Goal: Information Seeking & Learning: Understand process/instructions

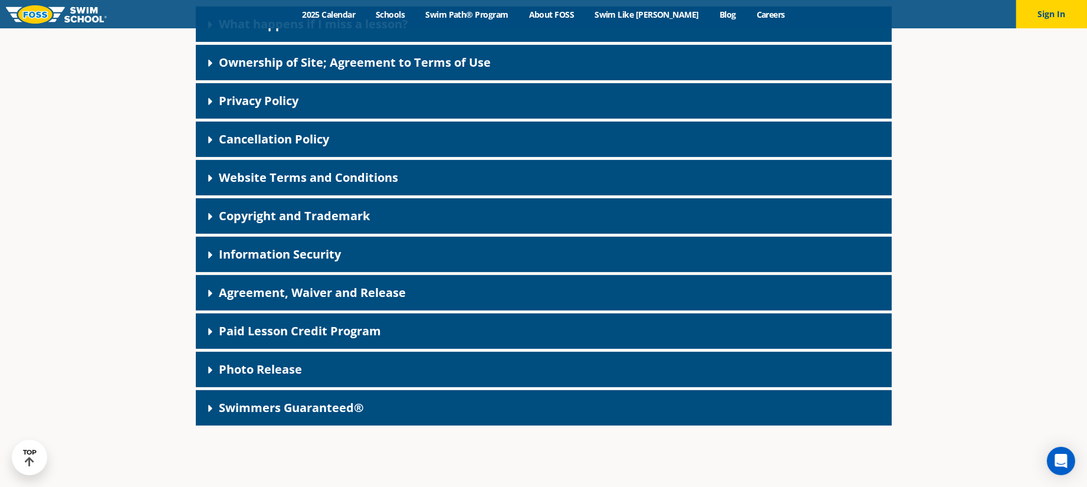
scroll to position [202, 0]
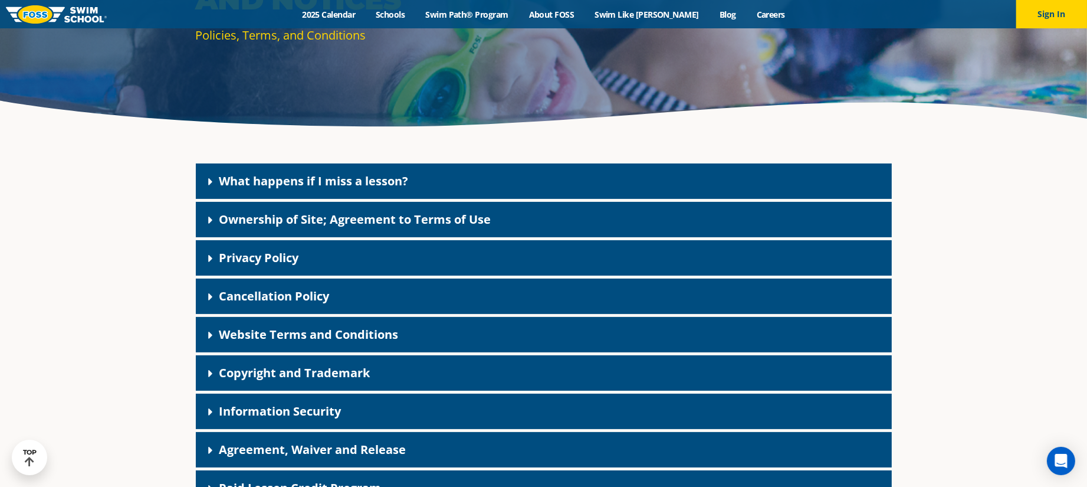
click at [426, 174] on div "What happens if I miss a lesson?" at bounding box center [544, 180] width 696 height 35
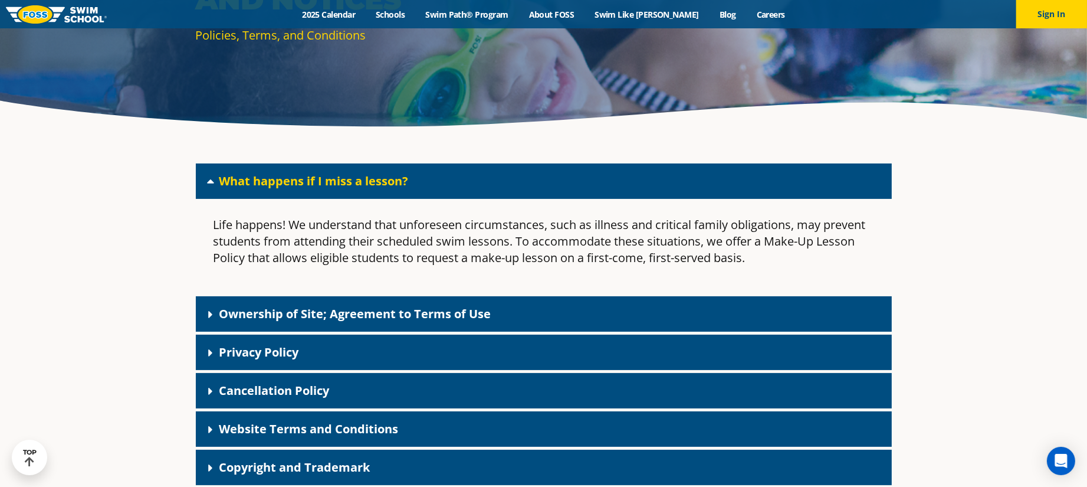
click at [426, 174] on div "What happens if I miss a lesson?" at bounding box center [544, 180] width 696 height 35
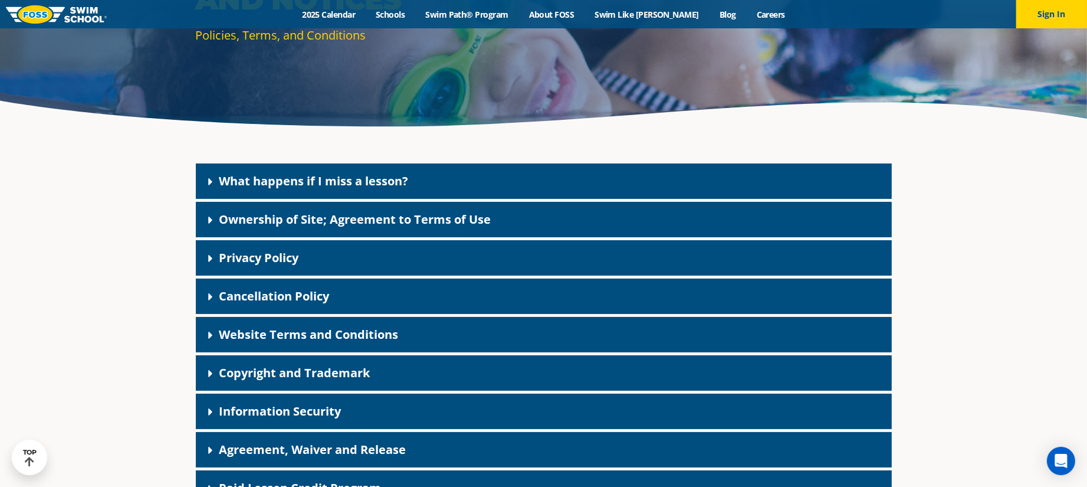
click at [420, 301] on div "Cancellation Policy" at bounding box center [544, 295] width 696 height 35
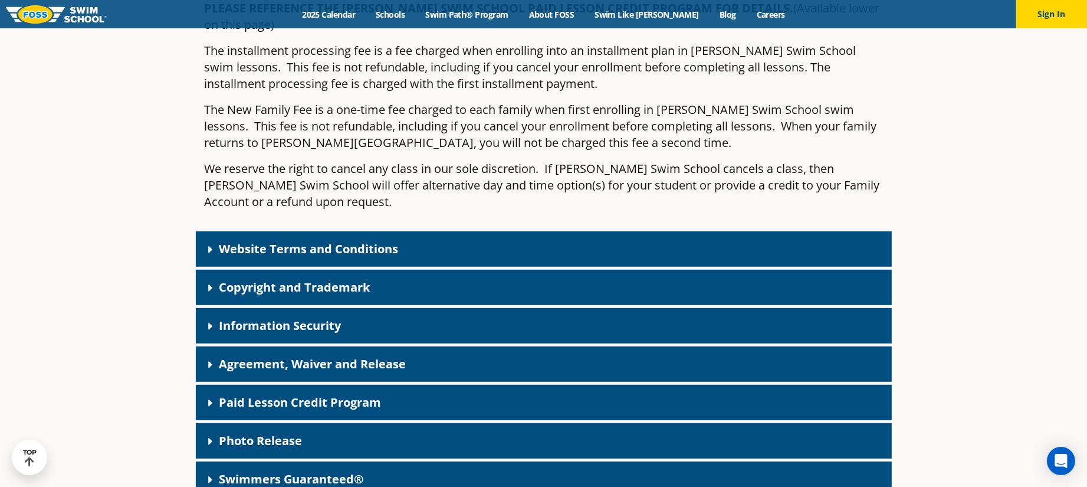
scroll to position [988, 0]
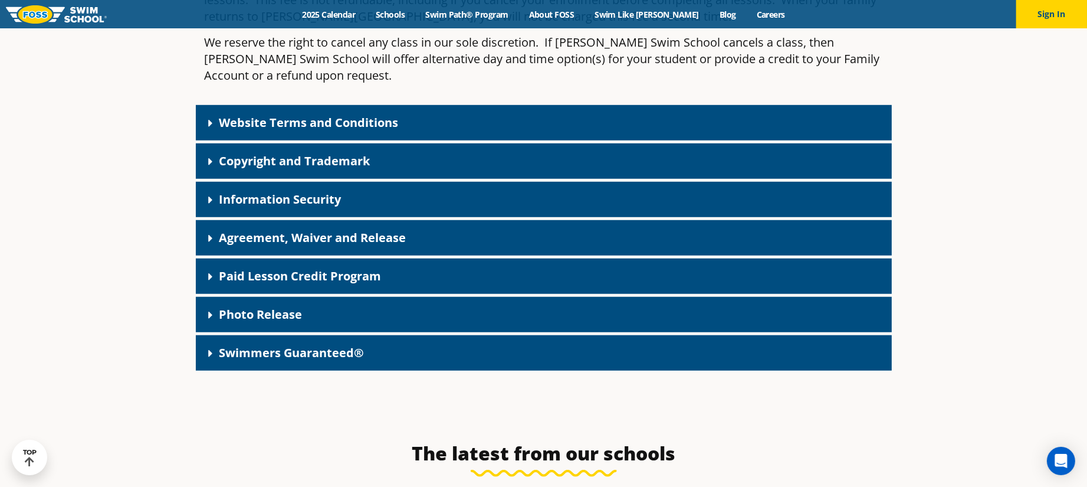
click at [328, 258] on div "Paid Lesson Credit Program" at bounding box center [544, 275] width 696 height 35
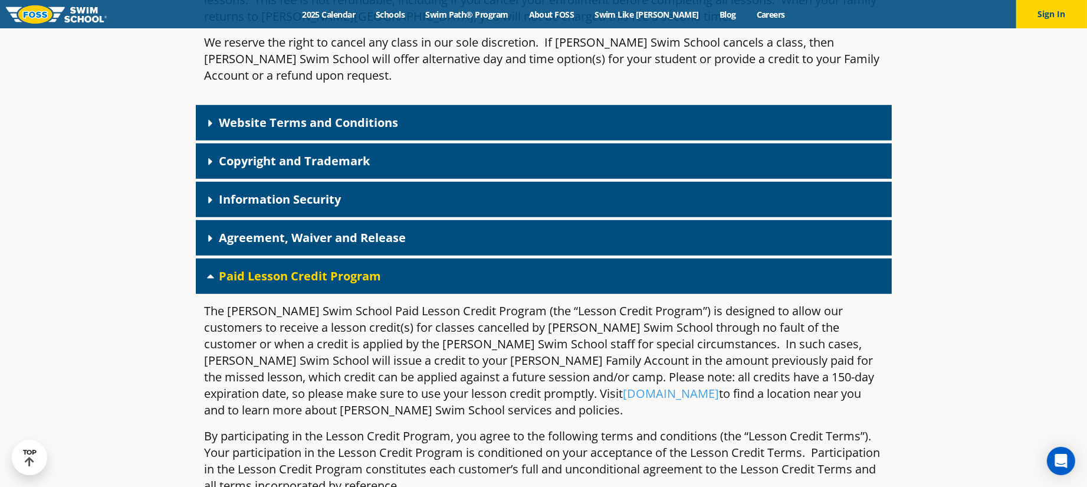
scroll to position [909, 0]
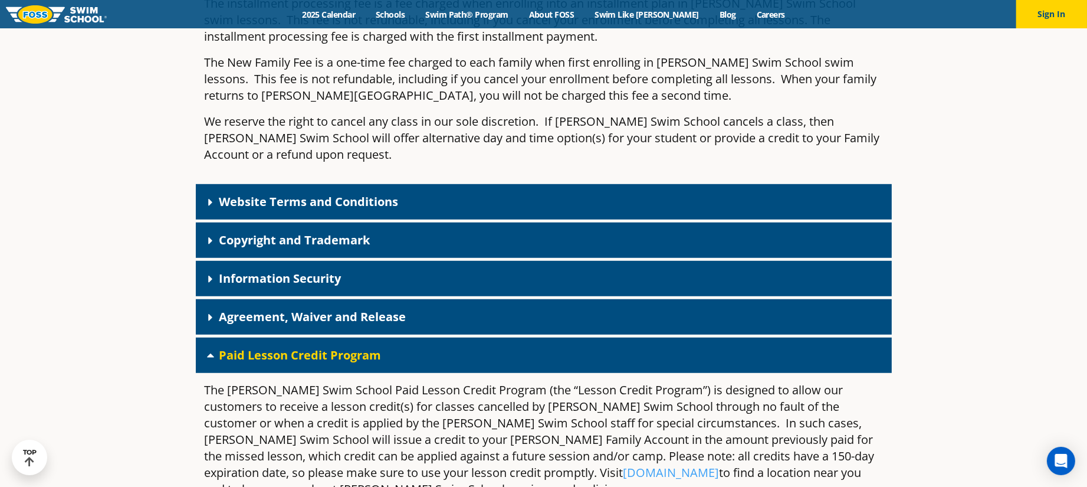
click at [267, 193] on link "Website Terms and Conditions" at bounding box center [308, 201] width 179 height 16
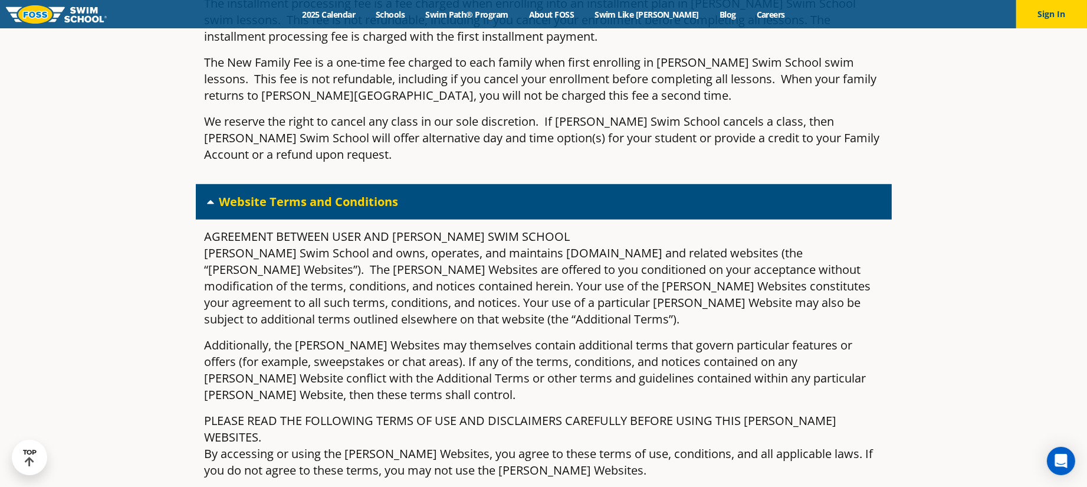
click at [268, 193] on link "Website Terms and Conditions" at bounding box center [308, 201] width 179 height 16
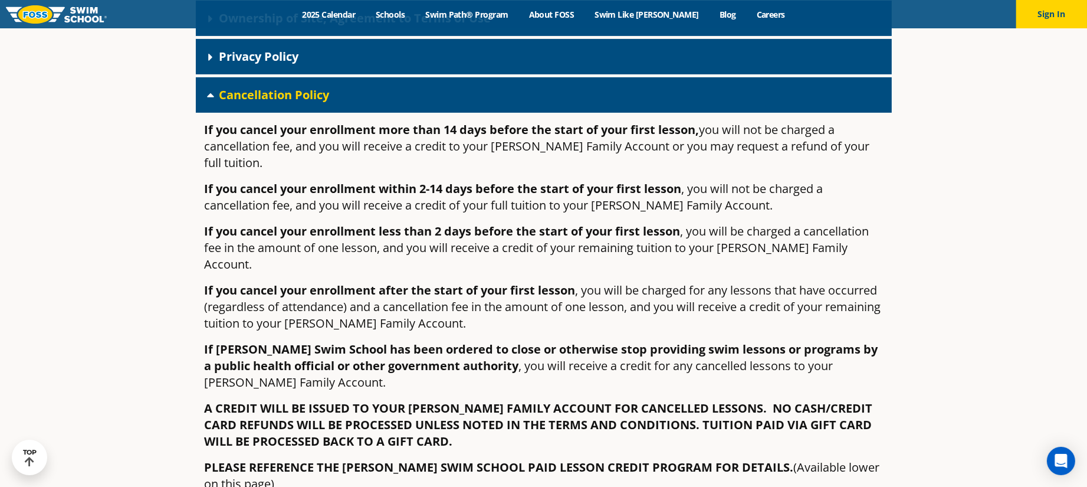
scroll to position [438, 0]
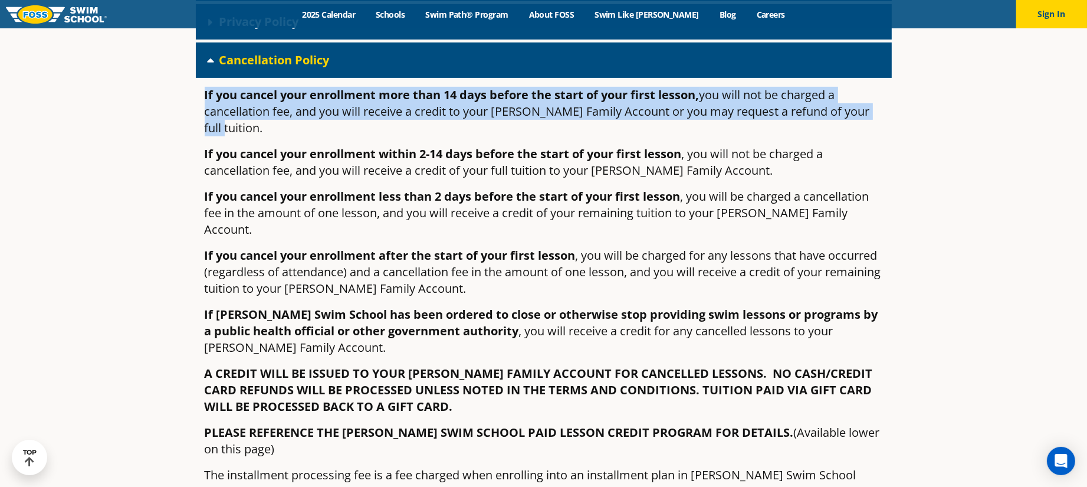
drag, startPoint x: 832, startPoint y: 113, endPoint x: 191, endPoint y: 93, distance: 640.9
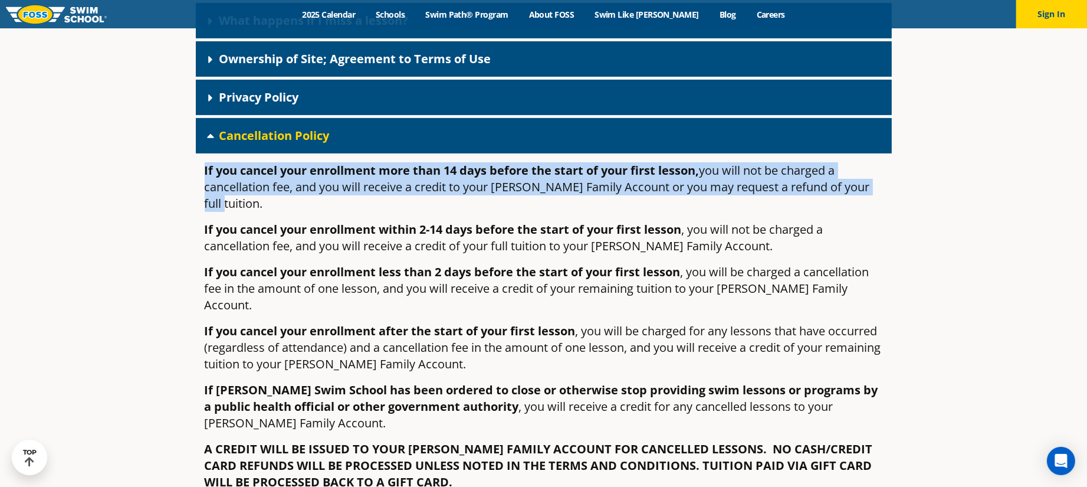
scroll to position [359, 0]
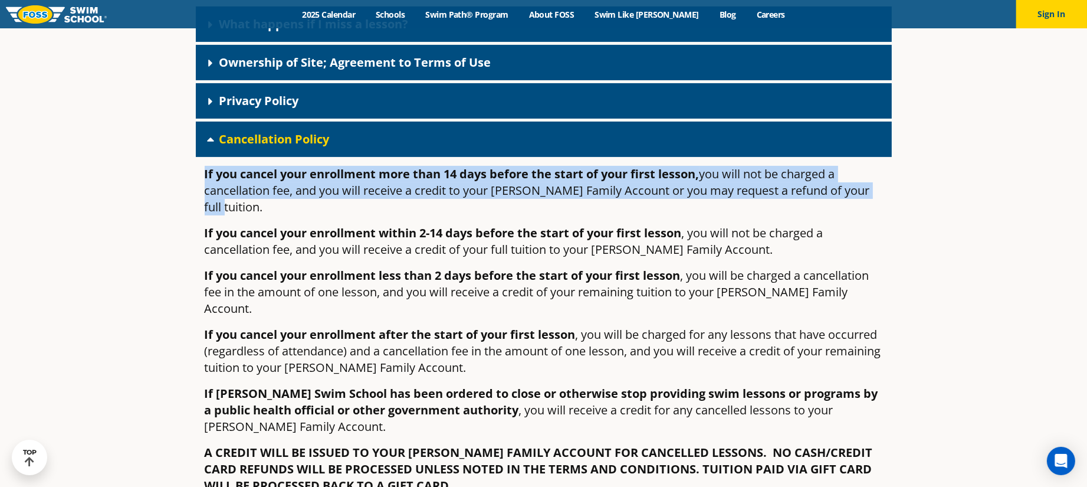
copy p "If you cancel your enrollment more than 14 days before the start of your first …"
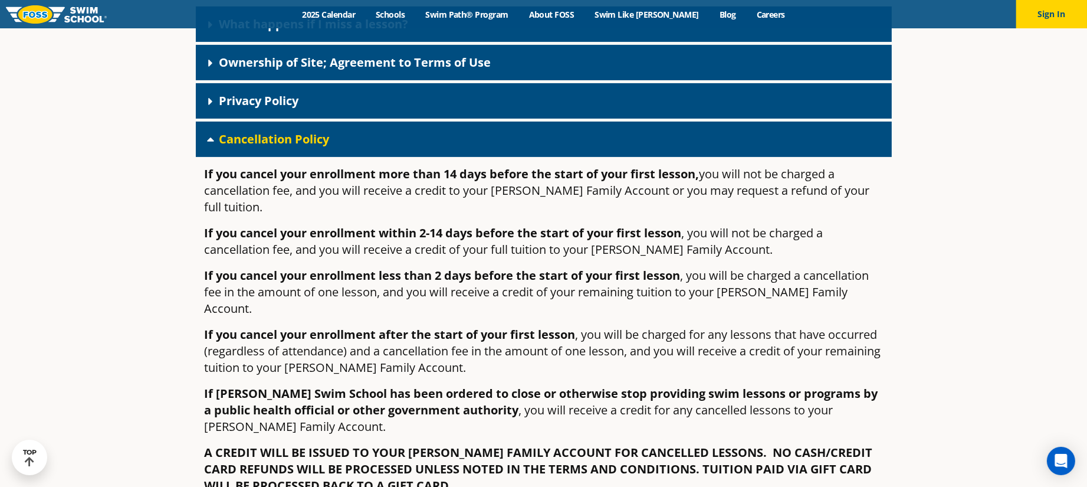
click at [640, 225] on strong "If you cancel your enrollment within 2-14 days before the start of your first l…" at bounding box center [443, 233] width 477 height 16
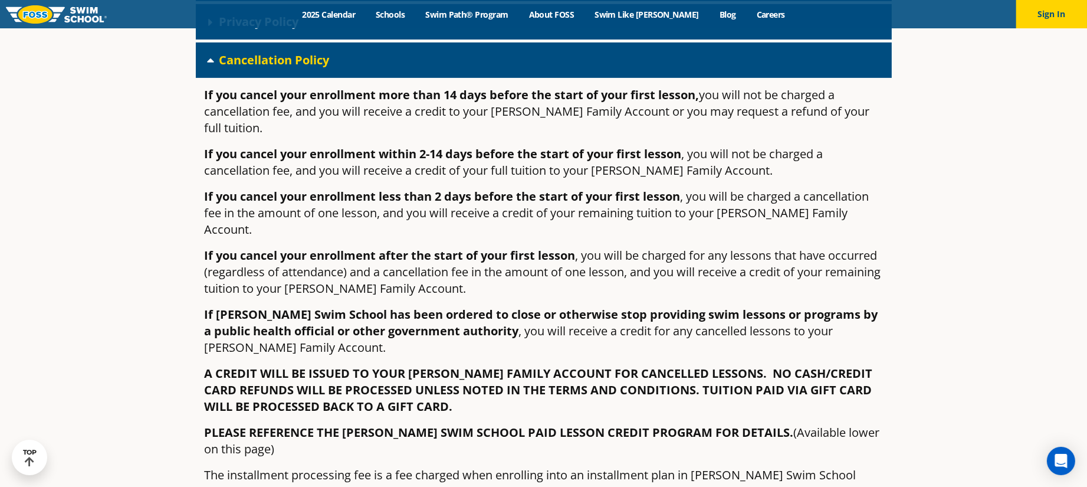
drag, startPoint x: 563, startPoint y: 381, endPoint x: 456, endPoint y: 357, distance: 110.0
click at [500, 375] on div "If you cancel your enrollment more than 14 days before the start of your first …" at bounding box center [544, 365] width 696 height 575
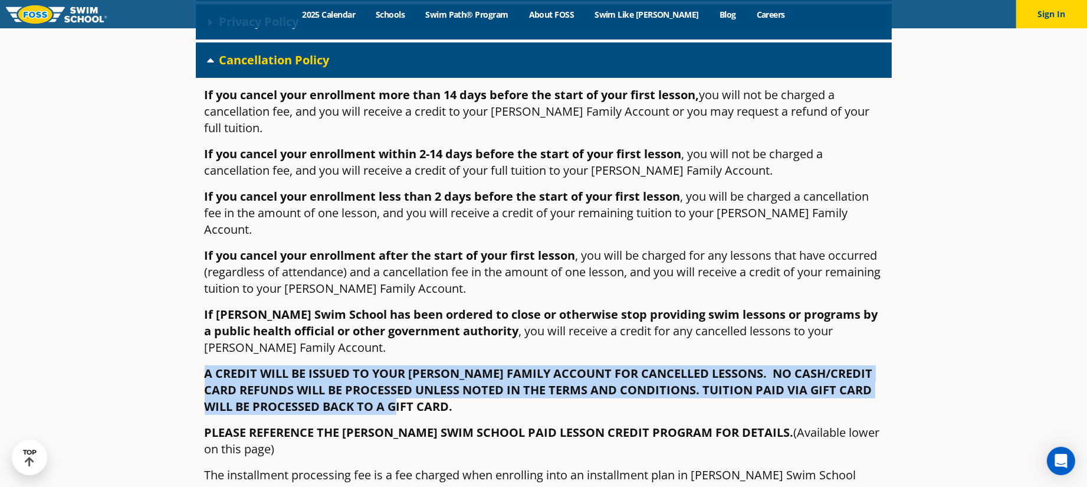
drag, startPoint x: 429, startPoint y: 370, endPoint x: 200, endPoint y: 333, distance: 231.9
click at [200, 333] on div "If you cancel your enrollment more than 14 days before the start of your first …" at bounding box center [544, 365] width 696 height 575
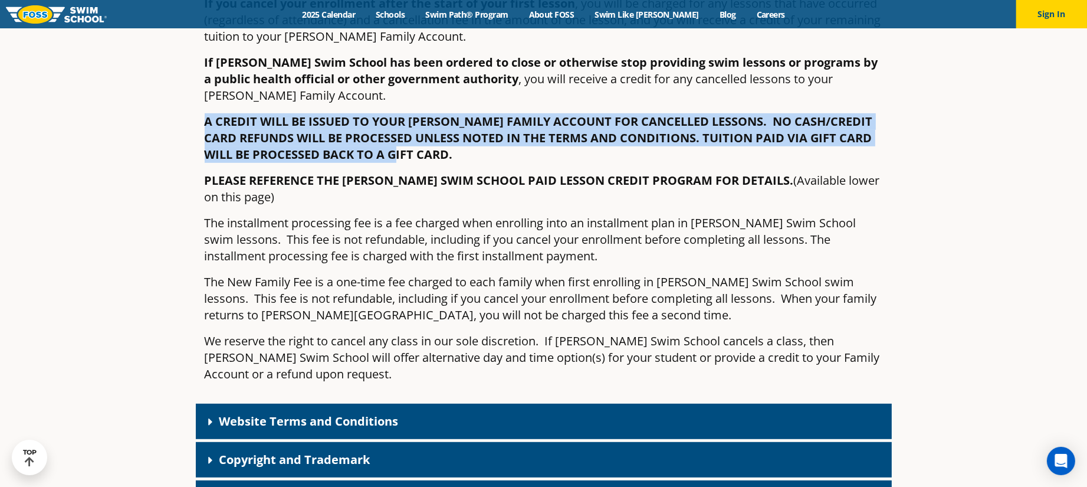
scroll to position [752, 0]
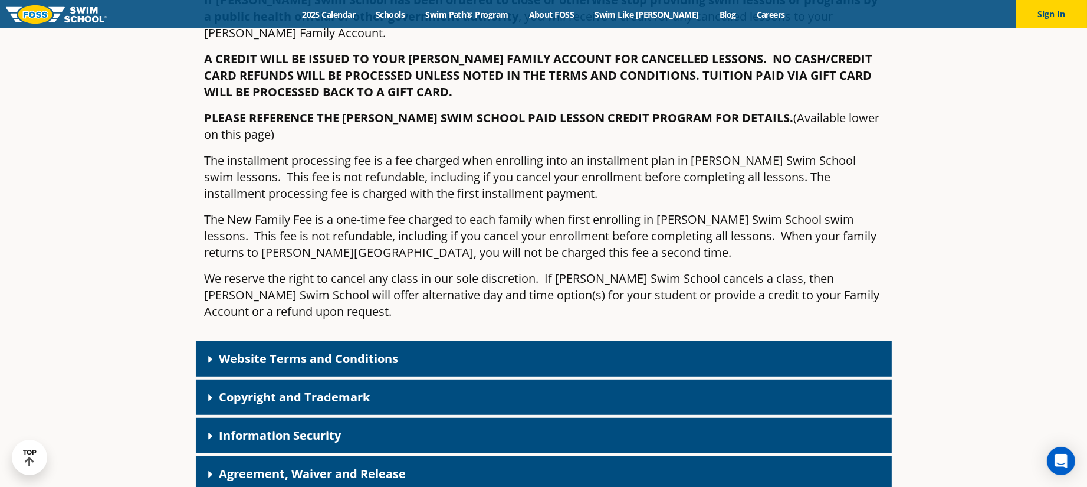
click at [360, 350] on link "Website Terms and Conditions" at bounding box center [308, 358] width 179 height 16
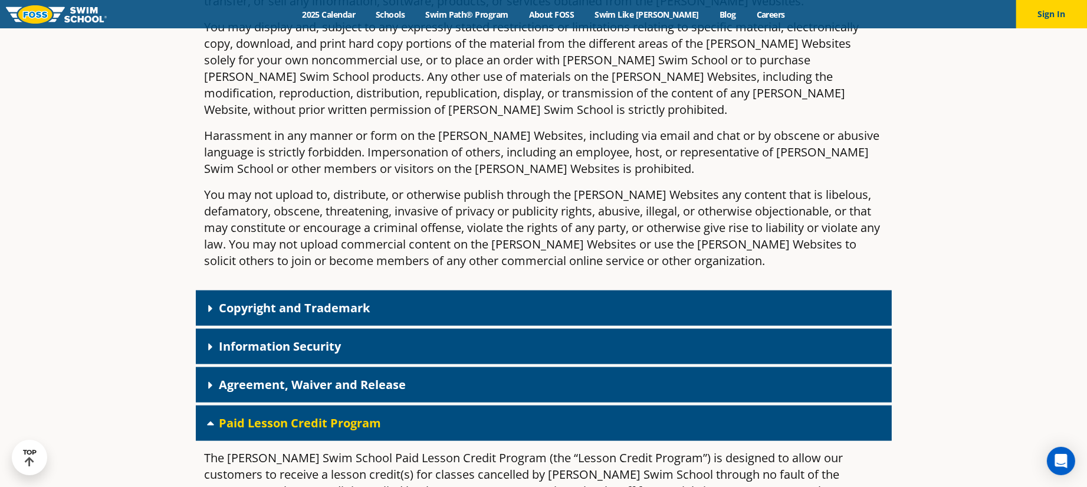
scroll to position [1617, 0]
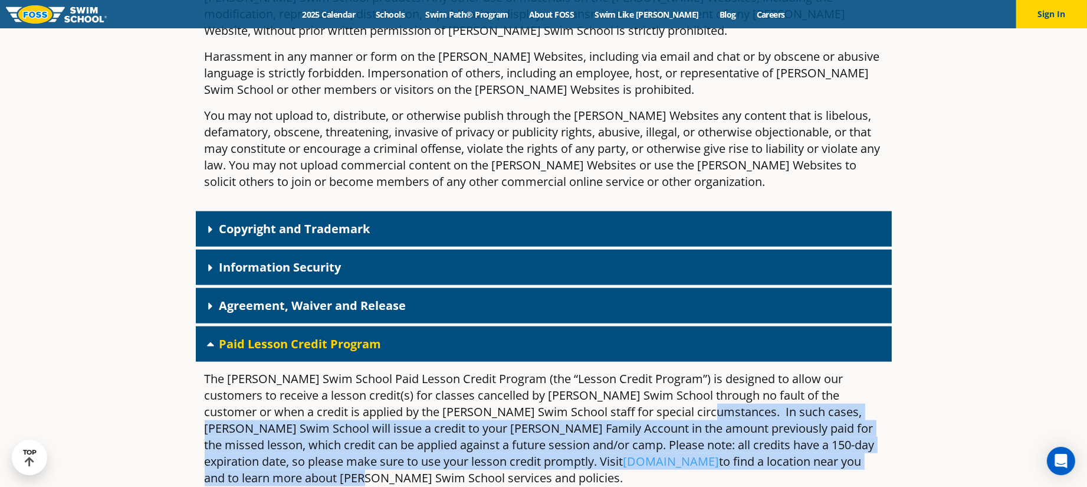
drag, startPoint x: 641, startPoint y: 356, endPoint x: 732, endPoint y: 417, distance: 109.3
click at [736, 416] on p "The [PERSON_NAME] Swim School Paid Lesson Credit Program (the “Lesson Credit Pr…" at bounding box center [544, 428] width 678 height 116
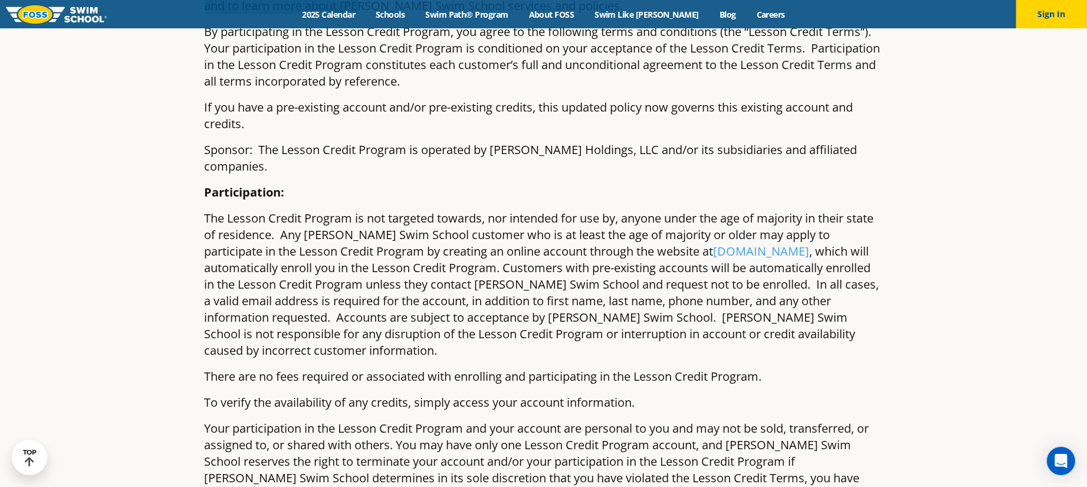
scroll to position [2168, 0]
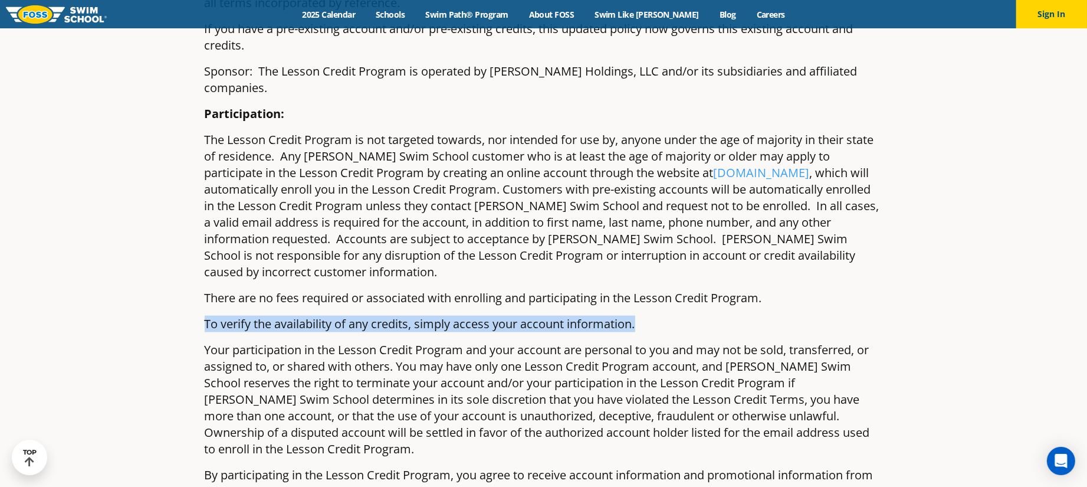
drag, startPoint x: 641, startPoint y: 256, endPoint x: 202, endPoint y: 257, distance: 438.3
copy p "To verify the availability of any credits, simply access your account informati…"
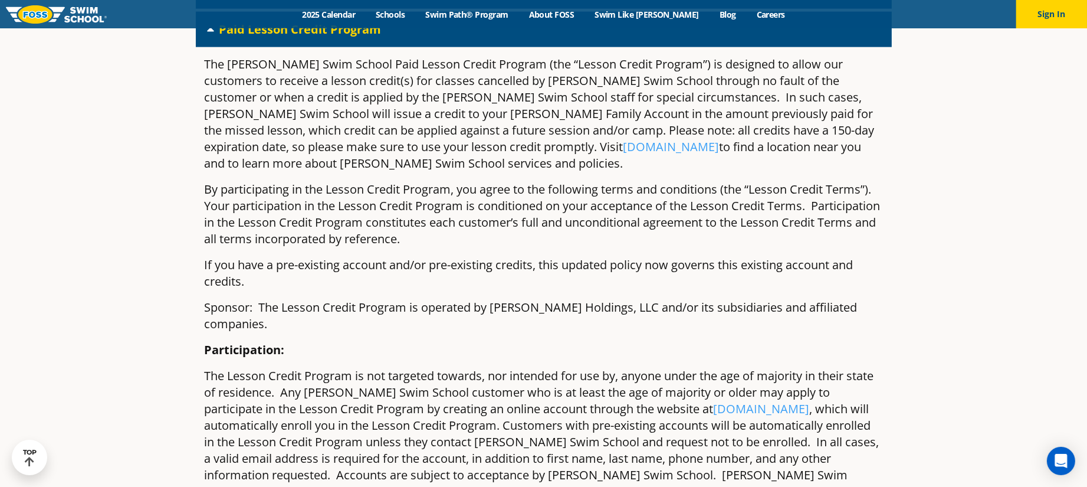
scroll to position [1853, 0]
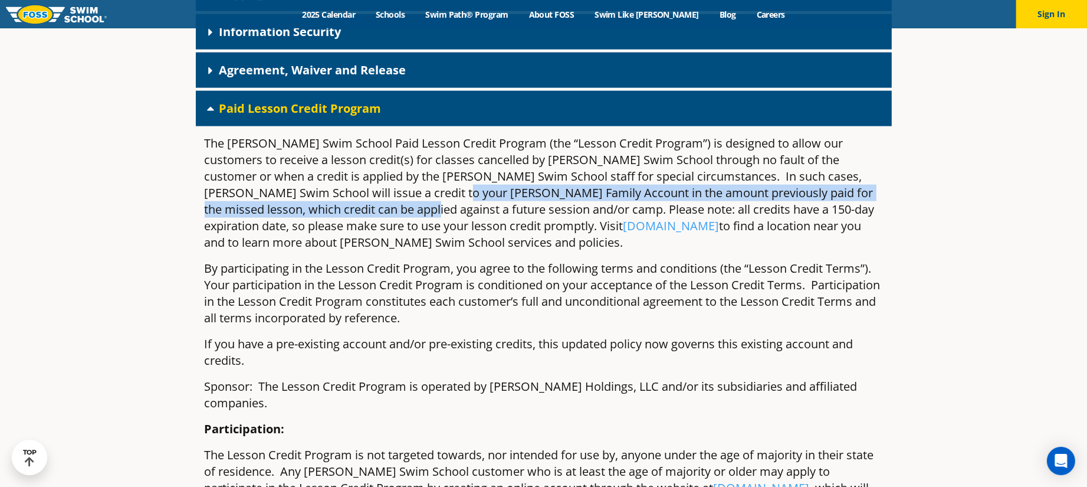
drag, startPoint x: 339, startPoint y: 156, endPoint x: 373, endPoint y: 139, distance: 38.0
click at [373, 139] on p "The [PERSON_NAME] Swim School Paid Lesson Credit Program (the “Lesson Credit Pr…" at bounding box center [544, 193] width 678 height 116
click at [623, 218] on link "[DOMAIN_NAME]" at bounding box center [671, 226] width 96 height 16
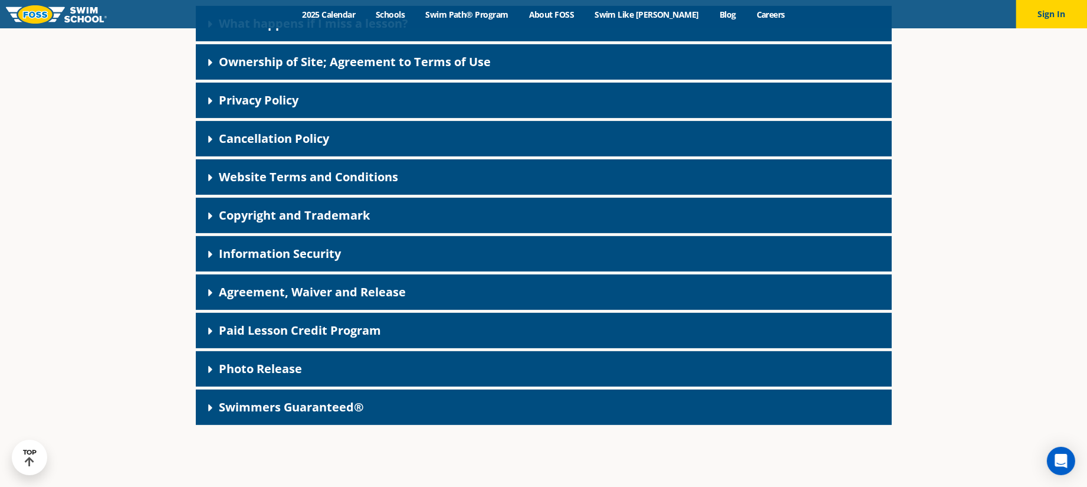
scroll to position [359, 0]
click at [311, 136] on link "Cancellation Policy" at bounding box center [274, 139] width 110 height 16
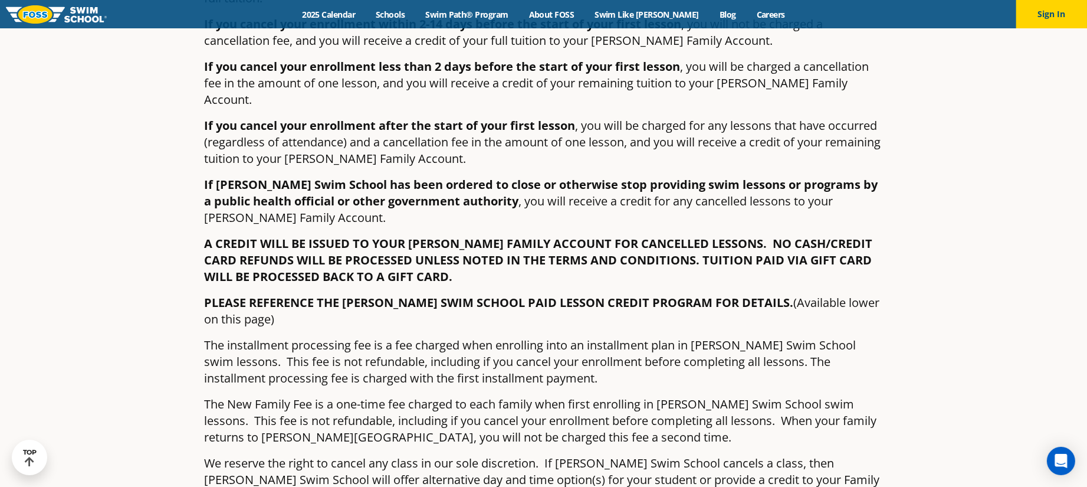
scroll to position [595, 0]
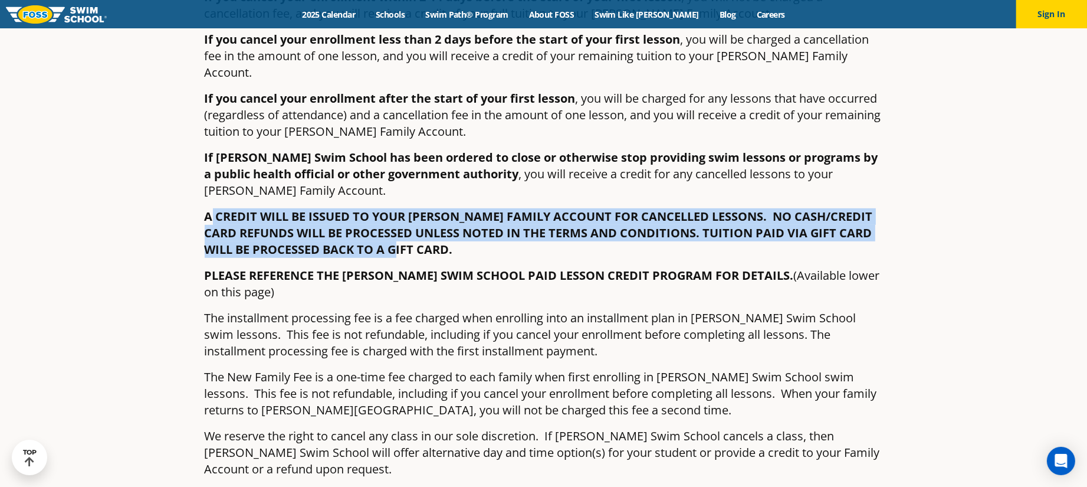
drag, startPoint x: 211, startPoint y: 180, endPoint x: 475, endPoint y: 215, distance: 266.0
click at [475, 215] on p "A CREDIT WILL BE ISSUED TO YOUR [PERSON_NAME] FAMILY ACCOUNT FOR CANCELLED LESS…" at bounding box center [544, 233] width 678 height 50
click at [462, 216] on p "A CREDIT WILL BE ISSUED TO YOUR [PERSON_NAME] FAMILY ACCOUNT FOR CANCELLED LESS…" at bounding box center [544, 233] width 678 height 50
drag, startPoint x: 474, startPoint y: 213, endPoint x: 205, endPoint y: 177, distance: 272.0
click at [205, 208] on p "A CREDIT WILL BE ISSUED TO YOUR [PERSON_NAME] FAMILY ACCOUNT FOR CANCELLED LESS…" at bounding box center [544, 233] width 678 height 50
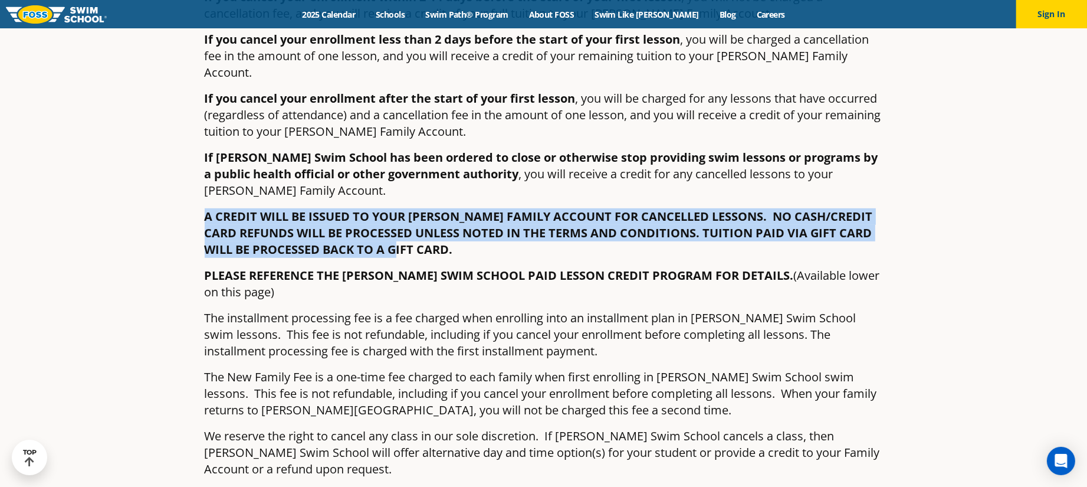
click at [518, 208] on strong "A CREDIT WILL BE ISSUED TO YOUR [PERSON_NAME] FAMILY ACCOUNT FOR CANCELLED LESS…" at bounding box center [539, 232] width 668 height 49
click at [464, 208] on p "A CREDIT WILL BE ISSUED TO YOUR [PERSON_NAME] FAMILY ACCOUNT FOR CANCELLED LESS…" at bounding box center [544, 233] width 678 height 50
drag, startPoint x: 209, startPoint y: 178, endPoint x: 418, endPoint y: 214, distance: 211.9
click at [418, 214] on div "If you cancel your enrollment more than 14 days before the start of your first …" at bounding box center [544, 208] width 696 height 575
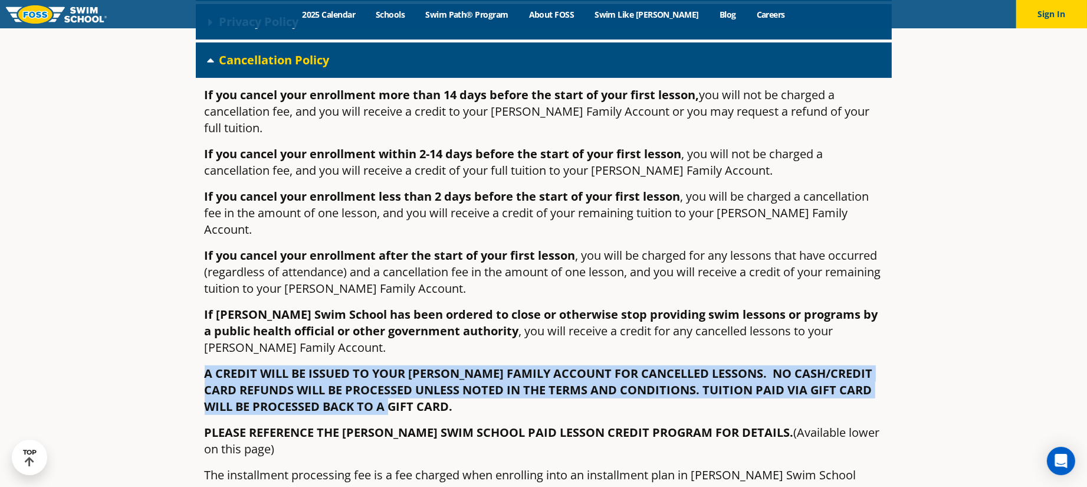
scroll to position [359, 0]
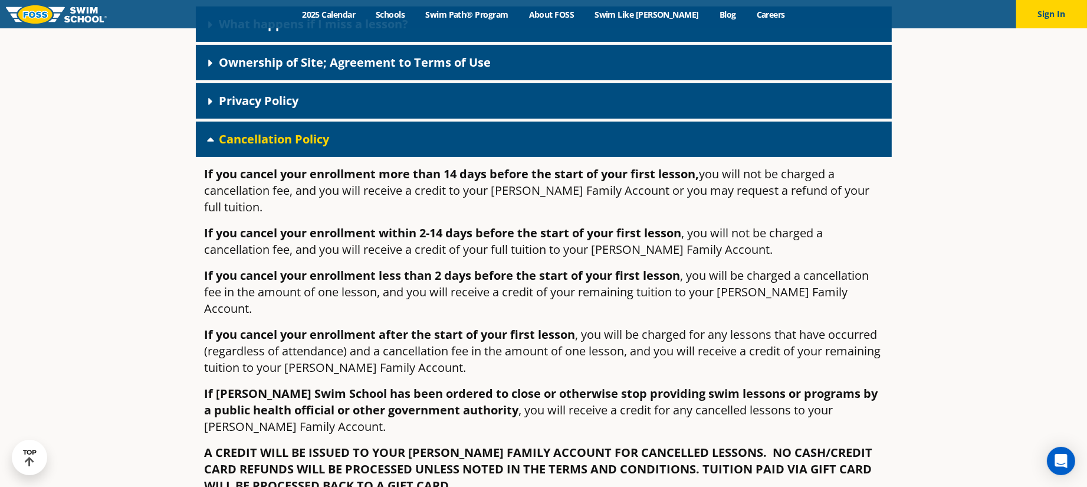
click at [337, 102] on div "Privacy Policy" at bounding box center [544, 100] width 696 height 35
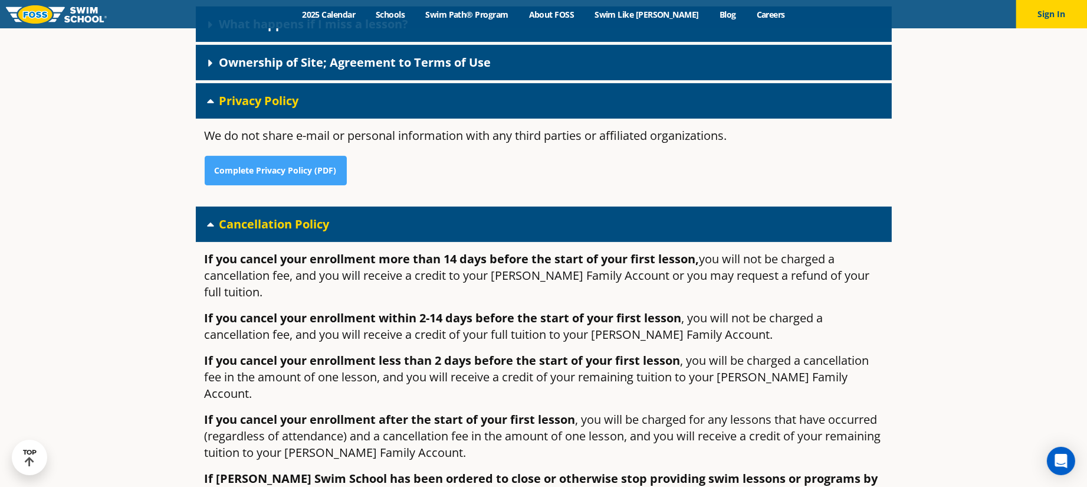
click at [337, 102] on div "Privacy Policy" at bounding box center [544, 100] width 696 height 35
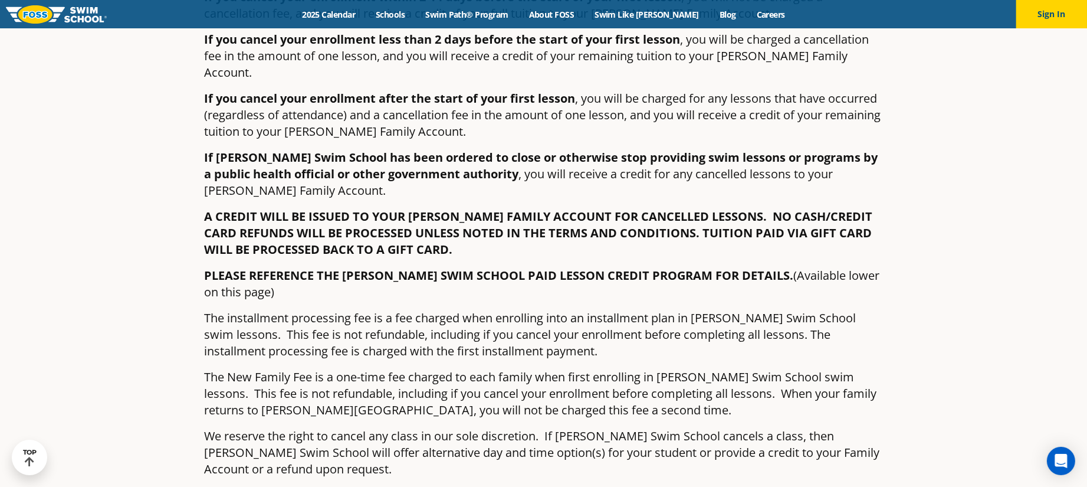
scroll to position [831, 0]
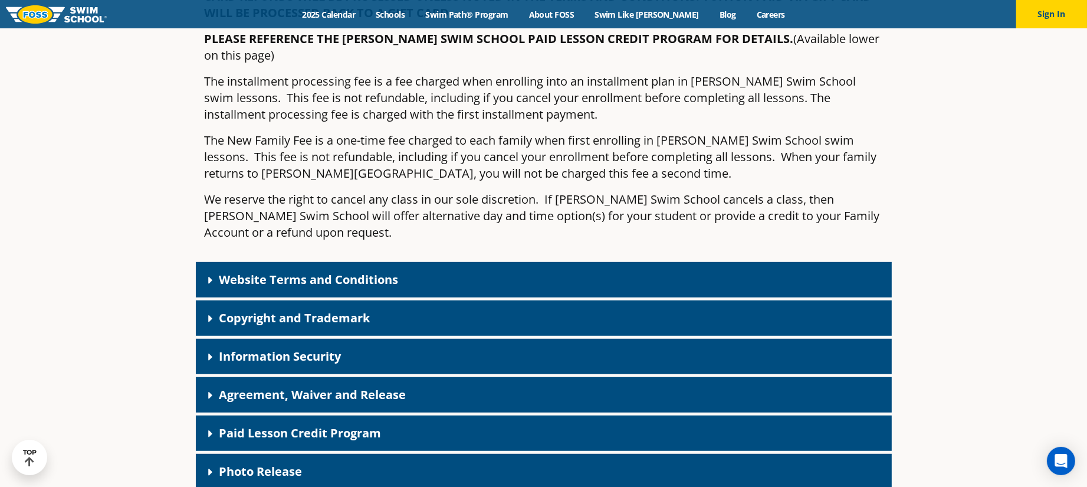
click at [418, 262] on div "Website Terms and Conditions" at bounding box center [544, 279] width 696 height 35
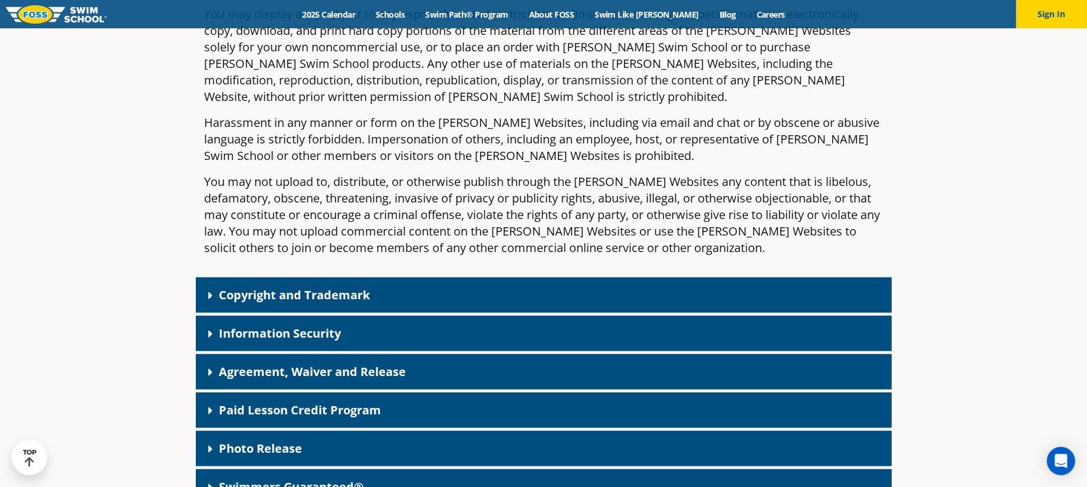
scroll to position [1696, 0]
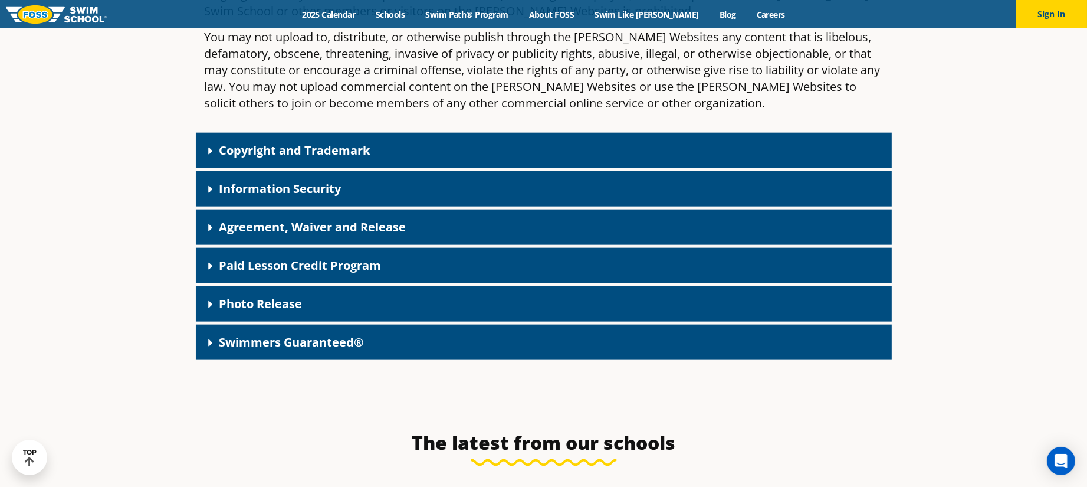
click at [409, 248] on div "Paid Lesson Credit Program" at bounding box center [544, 265] width 696 height 35
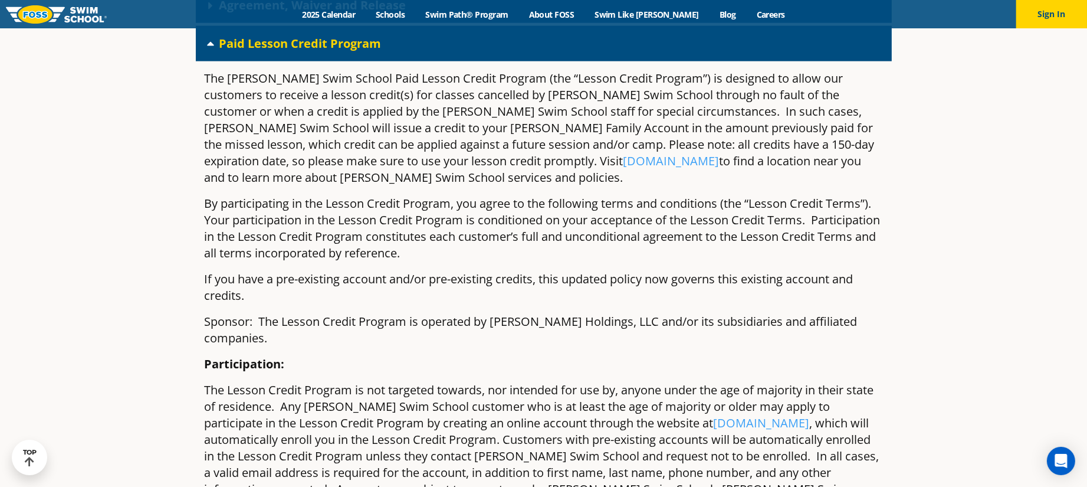
scroll to position [1775, 0]
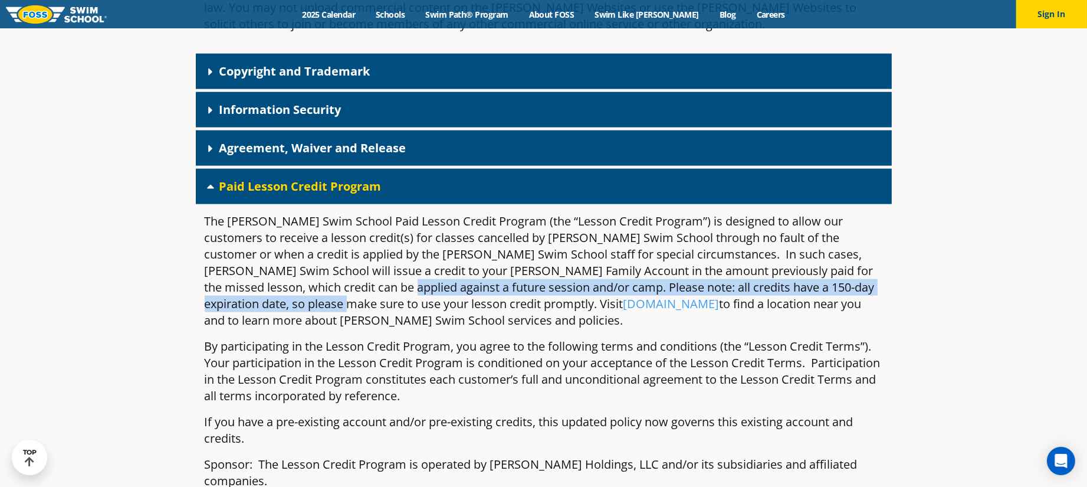
drag, startPoint x: 322, startPoint y: 236, endPoint x: 257, endPoint y: 258, distance: 68.5
click at [257, 258] on p "The [PERSON_NAME] Swim School Paid Lesson Credit Program (the “Lesson Credit Pr…" at bounding box center [544, 271] width 678 height 116
copy p "Please note: all credits have a 150-day expiration date, so please make sure to…"
